Goal: Navigation & Orientation: Understand site structure

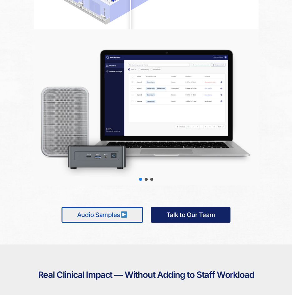
scroll to position [641, 0]
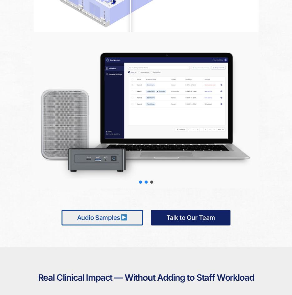
click at [146, 181] on div "slider-2" at bounding box center [146, 182] width 3 height 3
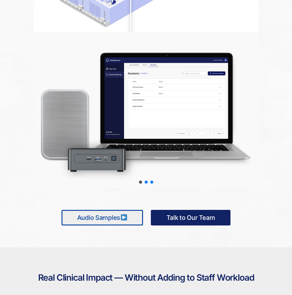
click at [153, 182] on div "slider-3" at bounding box center [151, 182] width 3 height 3
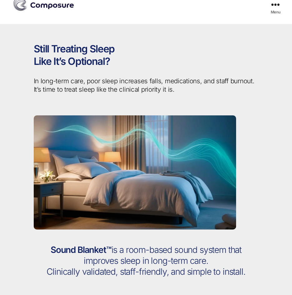
scroll to position [0, 0]
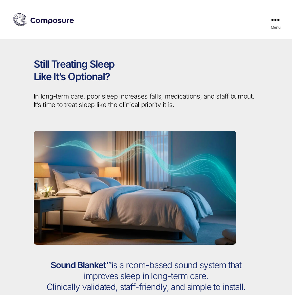
click at [276, 22] on span "Menu" at bounding box center [275, 19] width 8 height 7
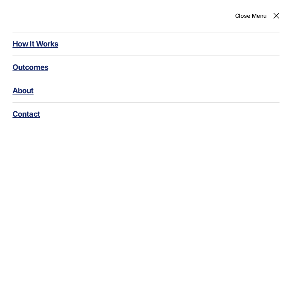
click at [23, 70] on link "Outcomes" at bounding box center [145, 67] width 267 height 23
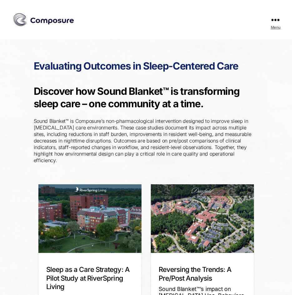
click at [275, 24] on button "Menu" at bounding box center [275, 19] width 21 height 39
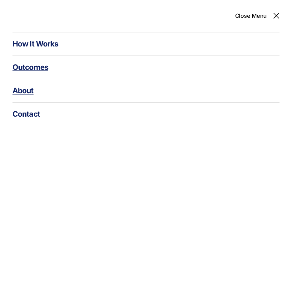
click at [21, 91] on link "About" at bounding box center [145, 90] width 267 height 23
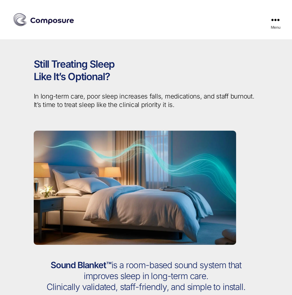
click at [95, 91] on div "Still Treating Sleep Like It’s Optional? In long-term care, poor sleep increase…" at bounding box center [146, 149] width 234 height 221
click at [270, 22] on button "Menu" at bounding box center [275, 19] width 21 height 39
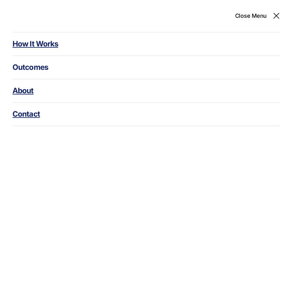
click at [54, 47] on link "How It Works" at bounding box center [145, 43] width 267 height 23
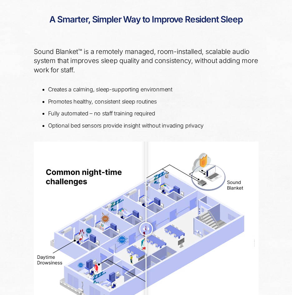
scroll to position [367, 0]
